Goal: Task Accomplishment & Management: Complete application form

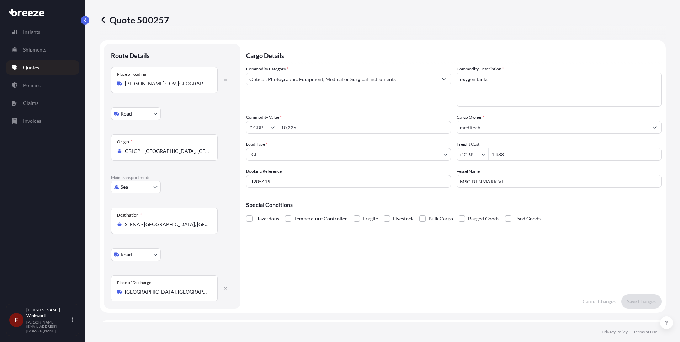
select select "Road"
select select "Sea"
select select "Road"
select select "1"
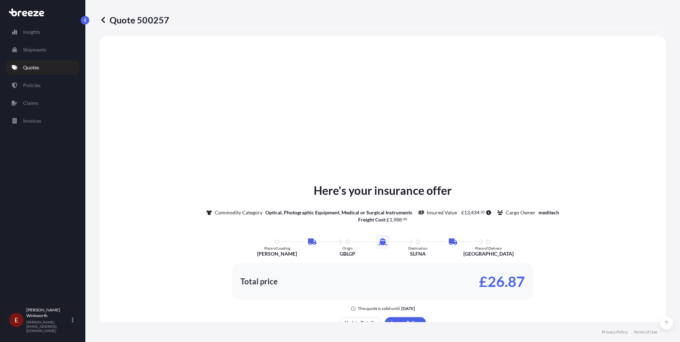
click at [30, 67] on p "Quotes" at bounding box center [31, 67] width 16 height 7
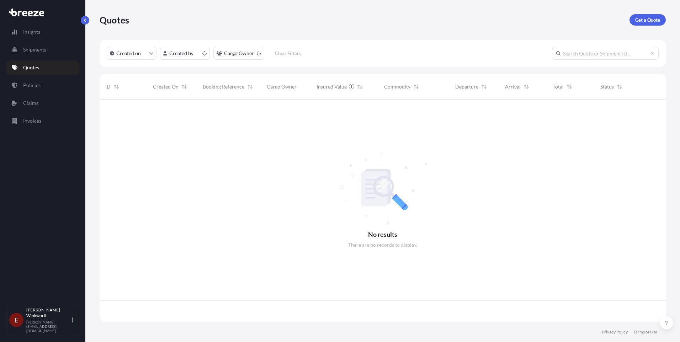
scroll to position [221, 561]
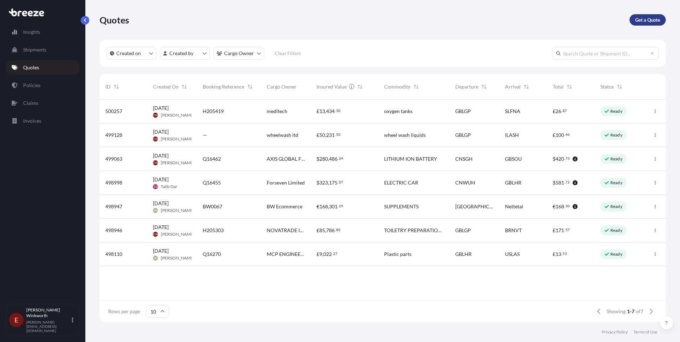
click at [648, 20] on p "Get a Quote" at bounding box center [647, 19] width 25 height 7
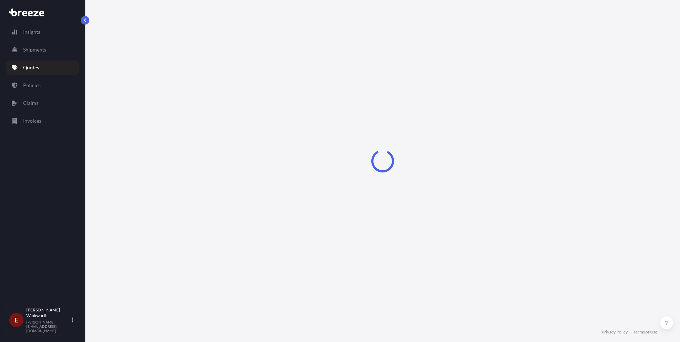
select select "Sea"
select select "1"
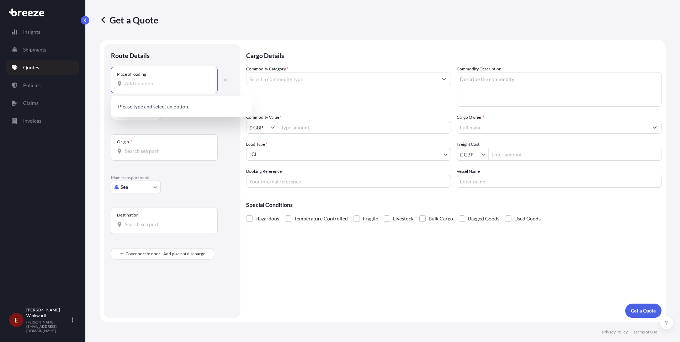
click at [127, 86] on input "Place of loading" at bounding box center [167, 83] width 84 height 7
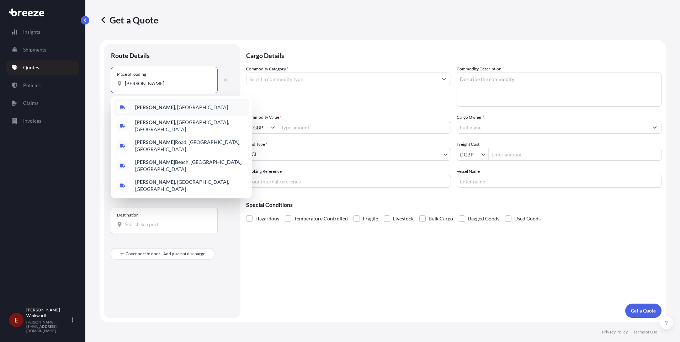
click at [160, 107] on span "[GEOGRAPHIC_DATA] , [GEOGRAPHIC_DATA]" at bounding box center [181, 107] width 93 height 7
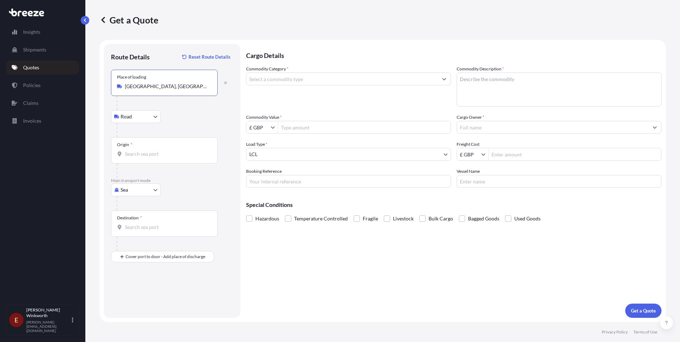
type input "[GEOGRAPHIC_DATA], [GEOGRAPHIC_DATA]"
click at [129, 154] on input "Origin *" at bounding box center [167, 153] width 84 height 7
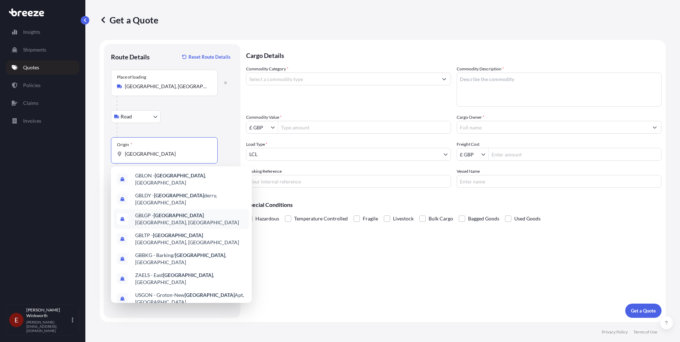
click at [181, 212] on span "GBLGP - [GEOGRAPHIC_DATA], [GEOGRAPHIC_DATA]" at bounding box center [190, 219] width 111 height 14
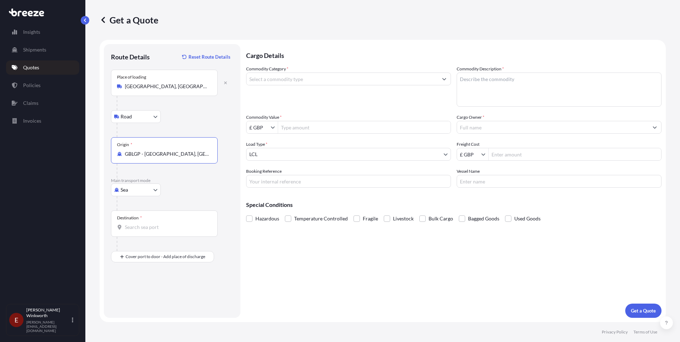
type input "GBLGP - [GEOGRAPHIC_DATA], [GEOGRAPHIC_DATA]"
click at [130, 228] on input "Destination *" at bounding box center [167, 227] width 84 height 7
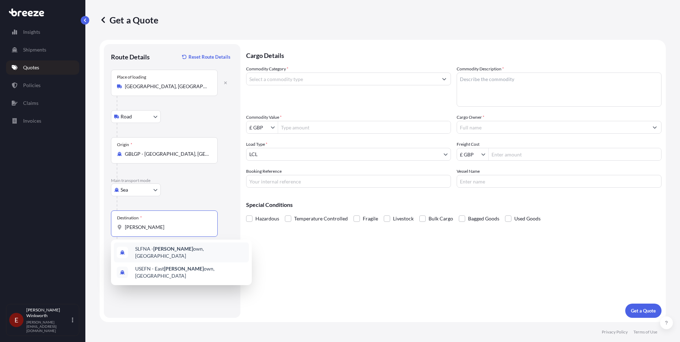
click at [170, 250] on span "SLFNA - [PERSON_NAME] own, [GEOGRAPHIC_DATA]" at bounding box center [190, 252] width 111 height 14
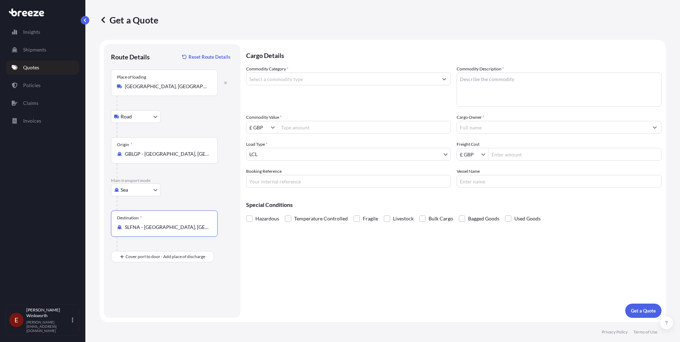
type input "SLFNA - [GEOGRAPHIC_DATA], [GEOGRAPHIC_DATA]"
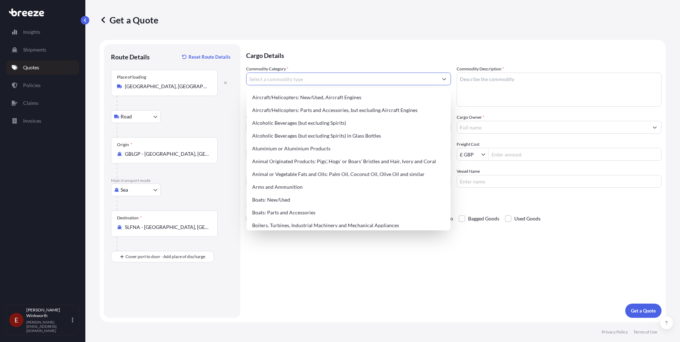
click at [273, 80] on input "Commodity Category *" at bounding box center [341, 79] width 191 height 13
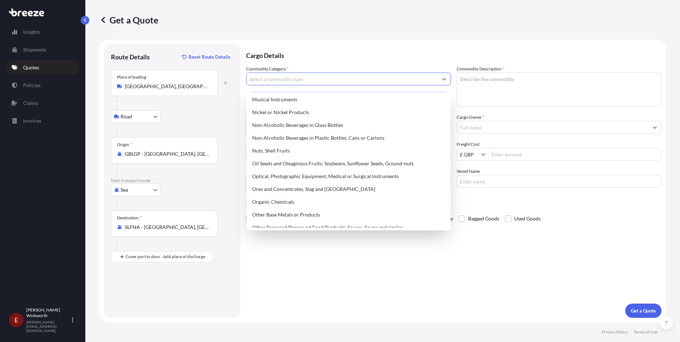
scroll to position [1067, 0]
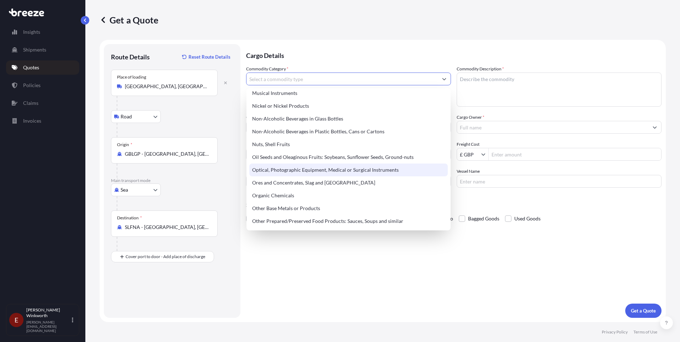
click at [333, 170] on div "Optical, Photographic Equipment, Medical or Surgical Instruments" at bounding box center [348, 170] width 198 height 13
type input "Optical, Photographic Equipment, Medical or Surgical Instruments"
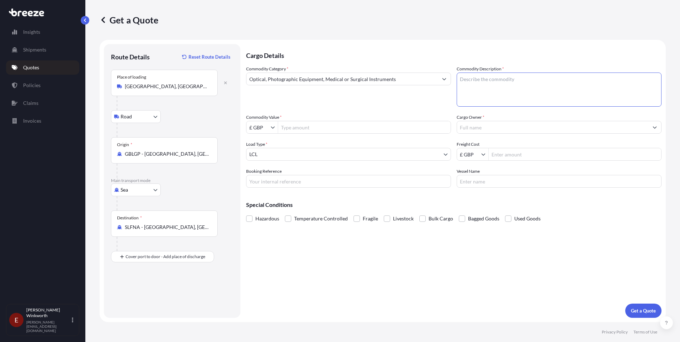
click at [463, 81] on textarea "Commodity Description *" at bounding box center [559, 90] width 205 height 34
type textarea "oxygen tanks non haz"
click at [285, 126] on input "Commodity Value *" at bounding box center [364, 127] width 172 height 13
type input "10,225"
click at [466, 126] on input "Cargo Owner *" at bounding box center [552, 127] width 191 height 13
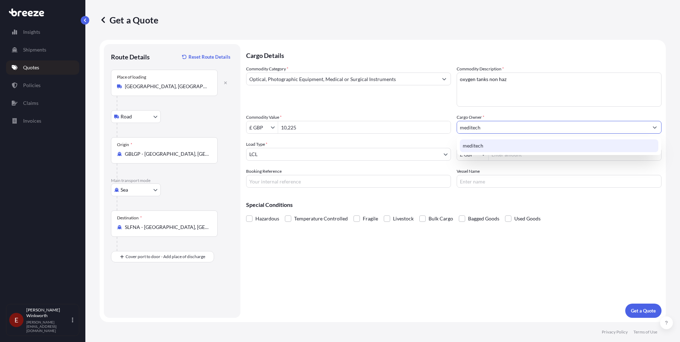
click at [483, 146] on span "meditech" at bounding box center [473, 145] width 21 height 7
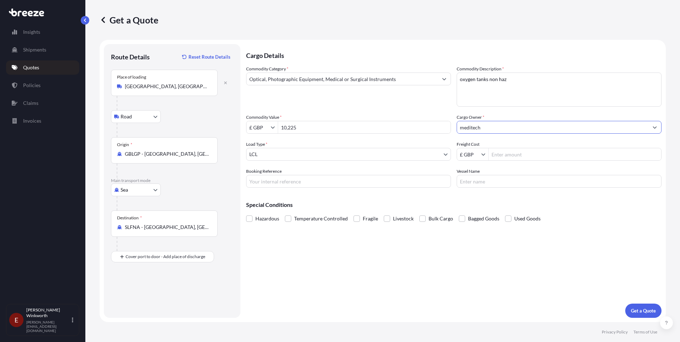
type input "meditech"
click at [507, 156] on input "Freight Cost" at bounding box center [575, 154] width 172 height 13
type input "1,988"
click at [262, 180] on input "Booking Reference" at bounding box center [348, 181] width 205 height 13
type input "H205419"
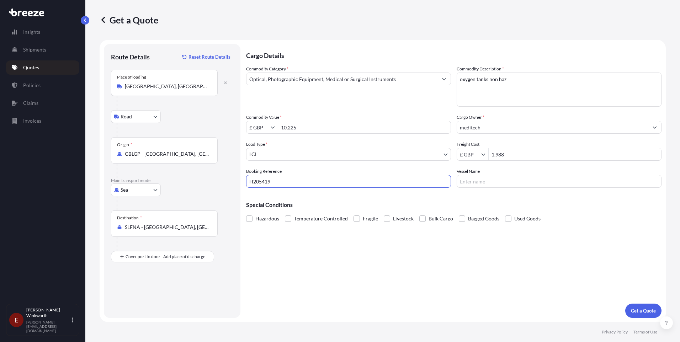
type input "MSC DENMARK VI"
click at [641, 309] on p "Get a Quote" at bounding box center [643, 310] width 25 height 7
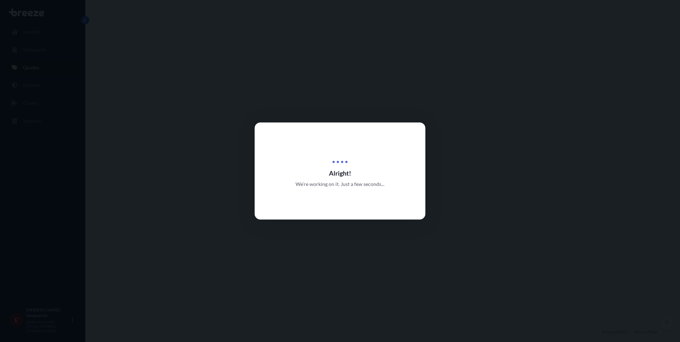
select select "Road"
select select "Sea"
select select "1"
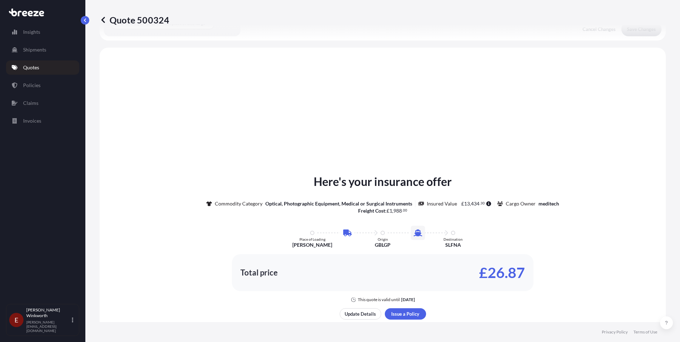
scroll to position [243, 0]
